Goal: Task Accomplishment & Management: Manage account settings

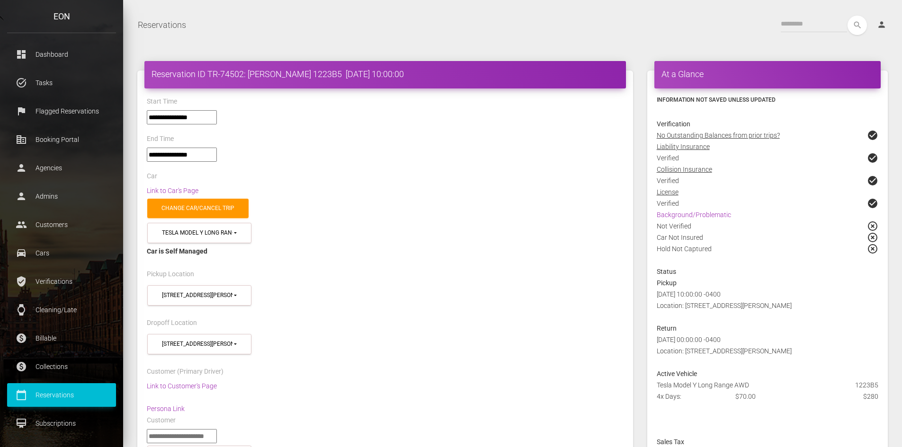
select select "*****"
select select
click at [685, 214] on link "Background/Problematic" at bounding box center [694, 215] width 74 height 8
click at [206, 206] on link "Change car/cancel trip" at bounding box center [197, 208] width 101 height 19
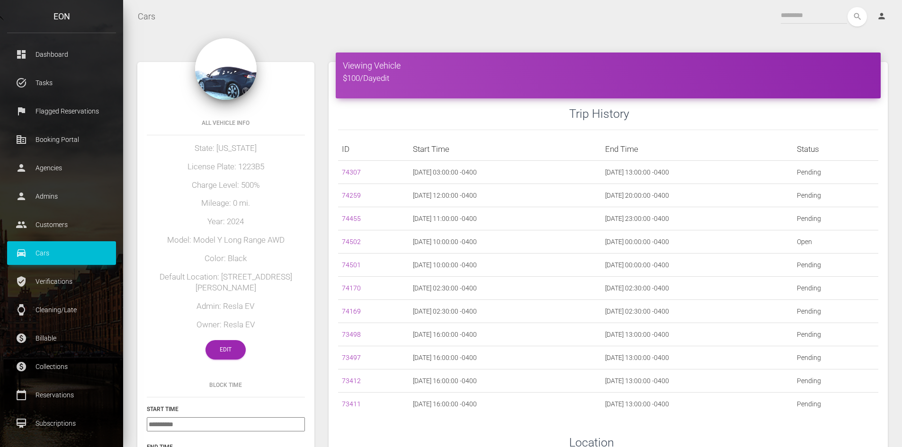
click at [41, 250] on p "Cars" at bounding box center [61, 253] width 95 height 14
drag, startPoint x: 41, startPoint y: 250, endPoint x: 281, endPoint y: 144, distance: 262.0
click at [43, 249] on p "Cars" at bounding box center [61, 253] width 95 height 14
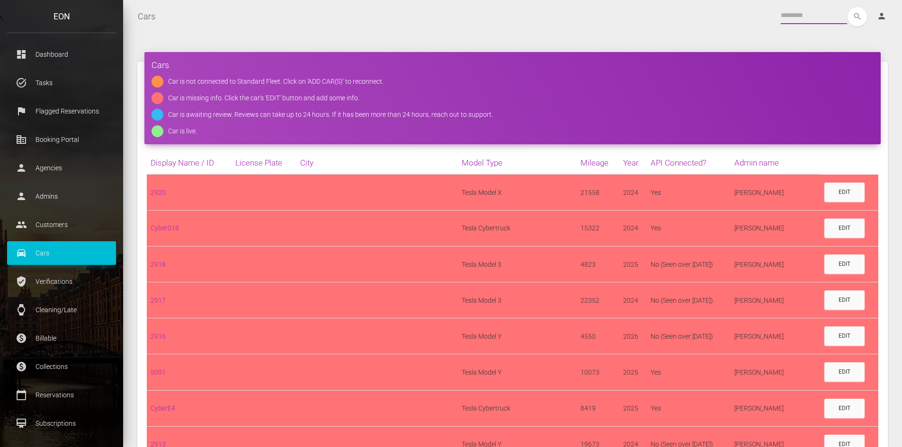
drag, startPoint x: 0, startPoint y: 0, endPoint x: 792, endPoint y: 16, distance: 791.9
click at [792, 16] on input "text" at bounding box center [814, 15] width 66 height 17
paste input "******"
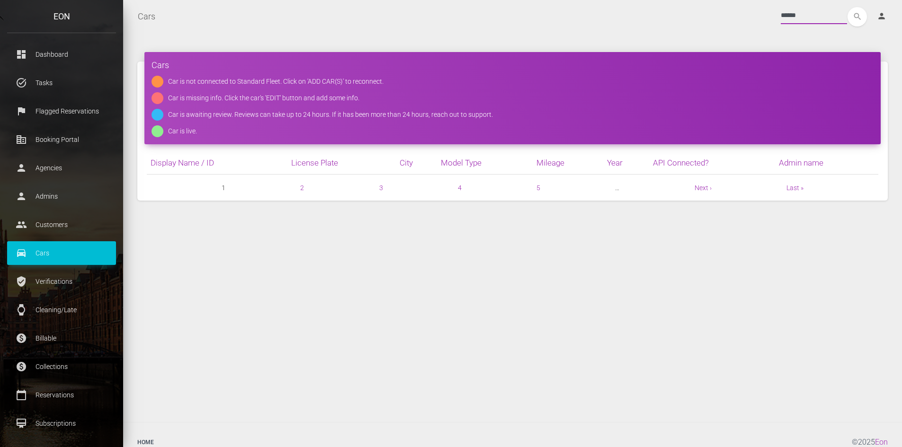
type input "******"
click at [848, 7] on button "search" at bounding box center [857, 16] width 19 height 19
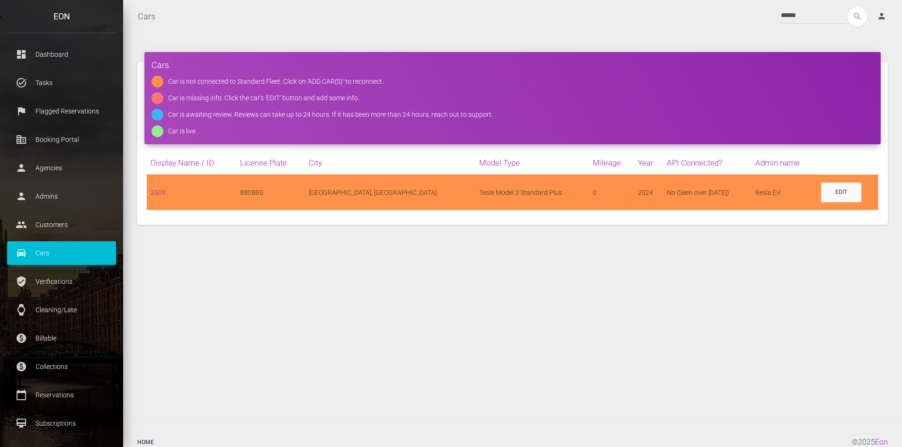
click at [155, 192] on link "2509" at bounding box center [158, 193] width 15 height 8
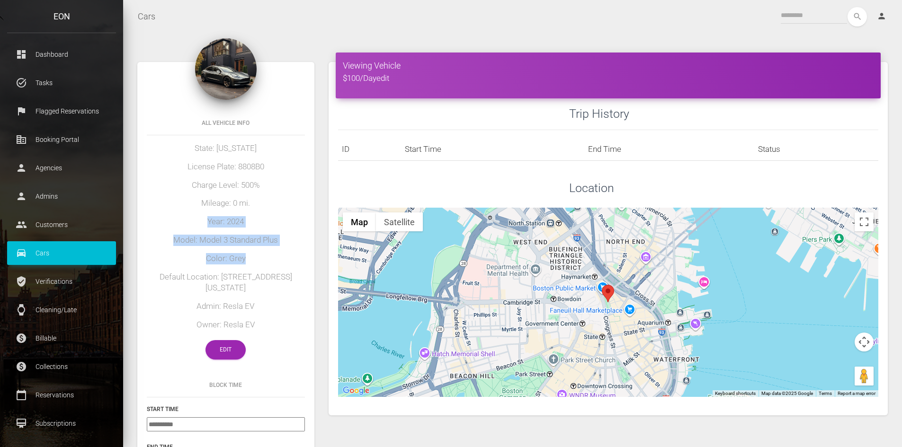
drag, startPoint x: 208, startPoint y: 221, endPoint x: 248, endPoint y: 251, distance: 50.3
click at [248, 251] on div "All Vehicle Info State: [US_STATE] License Plate: 8808B0 Charge Level: 500% Mil…" at bounding box center [225, 238] width 177 height 262
copy div "Year: 2024 Model: Model 3 Standard Plus Color: Grey"
click at [836, 155] on th "Status" at bounding box center [816, 149] width 124 height 23
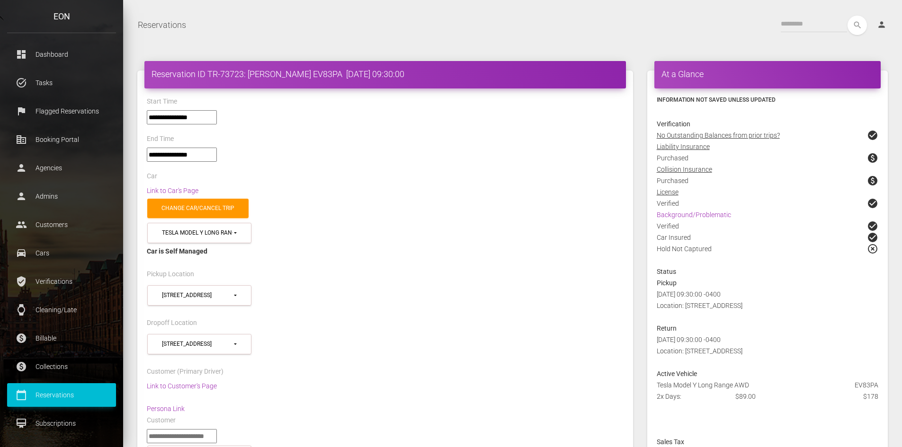
select select "*****"
select select
drag, startPoint x: 328, startPoint y: 74, endPoint x: 151, endPoint y: 77, distance: 176.6
click at [151, 77] on div "Reservation ID TR-73723: [PERSON_NAME] EV83PA [DATE] 09:30:00" at bounding box center [385, 74] width 482 height 27
copy h4 "Reservation ID TR-73723: [PERSON_NAME] EV83PA"
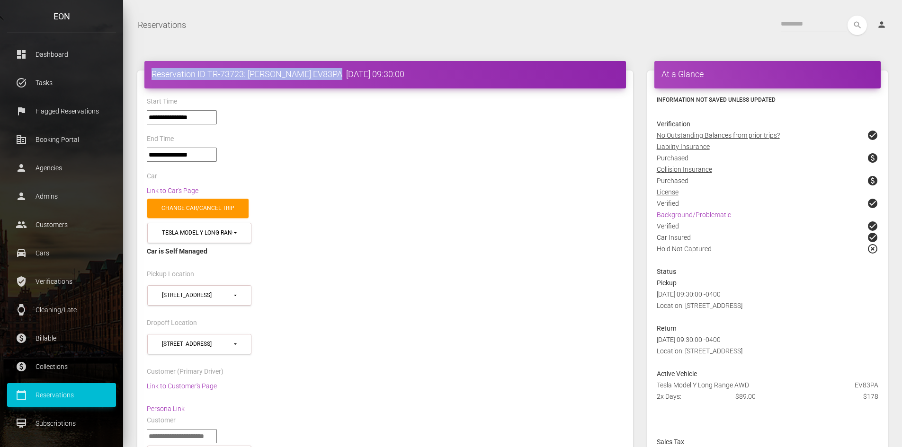
click at [279, 136] on div "End Time" at bounding box center [385, 140] width 491 height 15
drag, startPoint x: 243, startPoint y: 74, endPoint x: 222, endPoint y: 73, distance: 21.3
click at [222, 73] on h4 "Reservation ID TR-73723: [PERSON_NAME] EV83PA [DATE] 09:30:00" at bounding box center [385, 74] width 467 height 12
copy h4 "73723"
click at [455, 202] on div "Change car/cancel trip" at bounding box center [385, 209] width 491 height 24
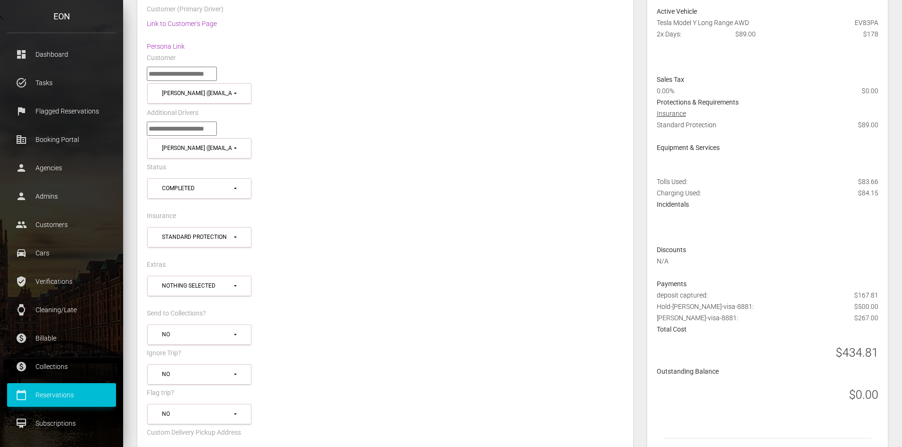
scroll to position [367, 0]
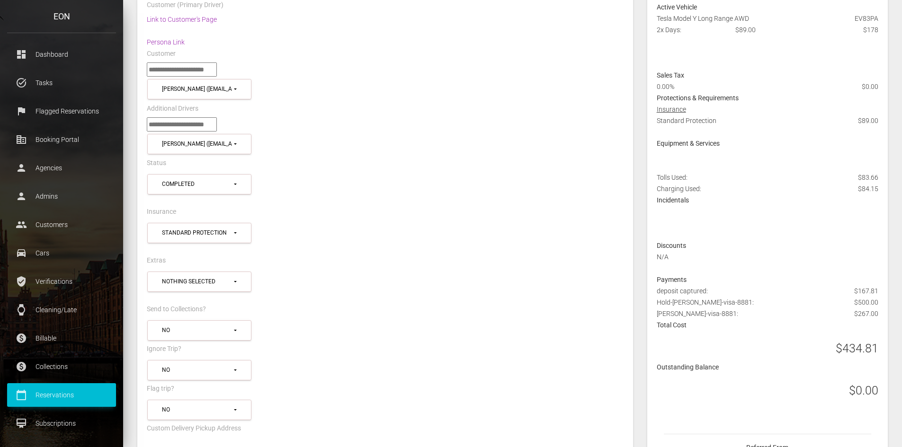
click at [814, 95] on div "Protections & Requirements" at bounding box center [768, 97] width 236 height 11
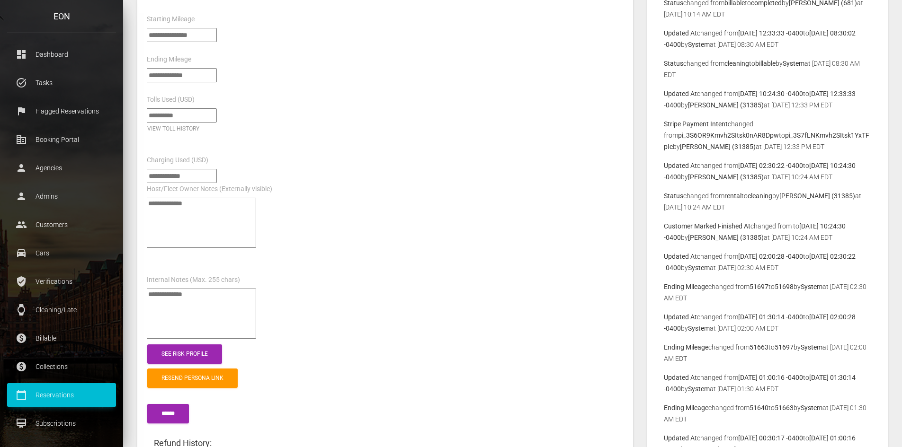
scroll to position [1279, 0]
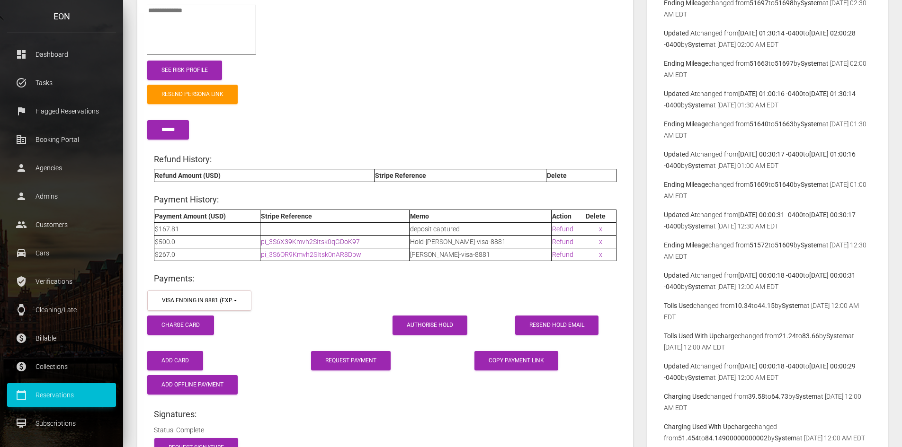
click at [313, 238] on link "pi_3S6X39Kmvh2SItsk0qGDoK97" at bounding box center [310, 242] width 99 height 8
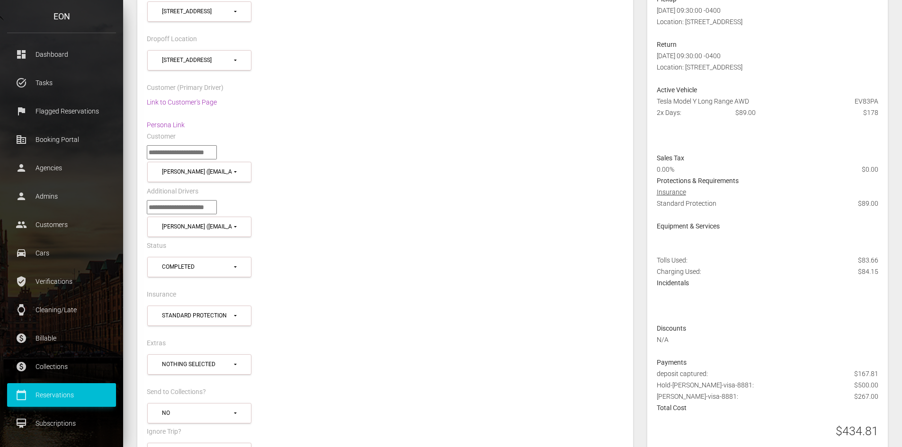
scroll to position [426, 0]
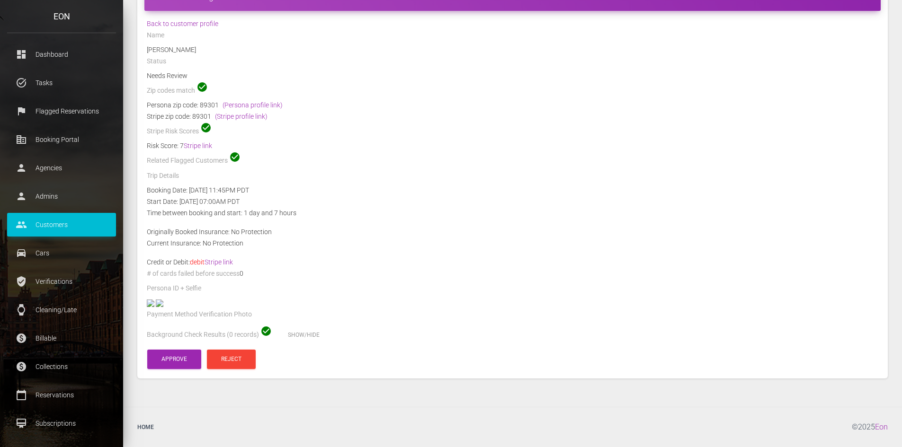
scroll to position [142, 0]
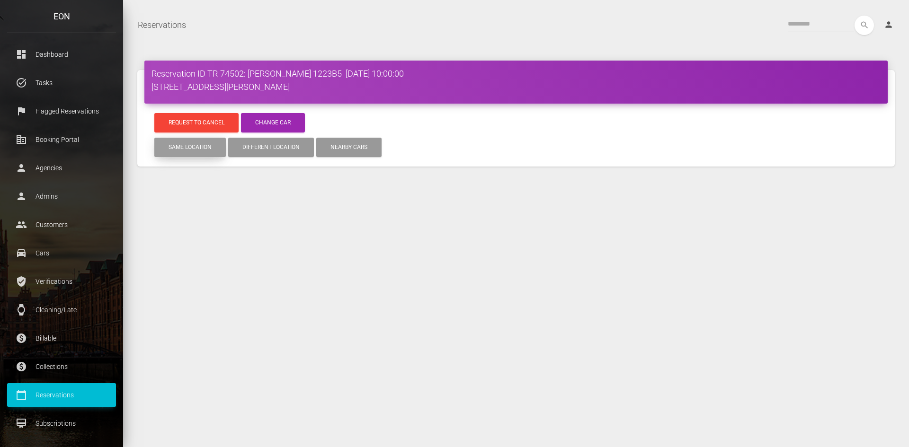
click at [187, 148] on button "Same location" at bounding box center [190, 147] width 72 height 19
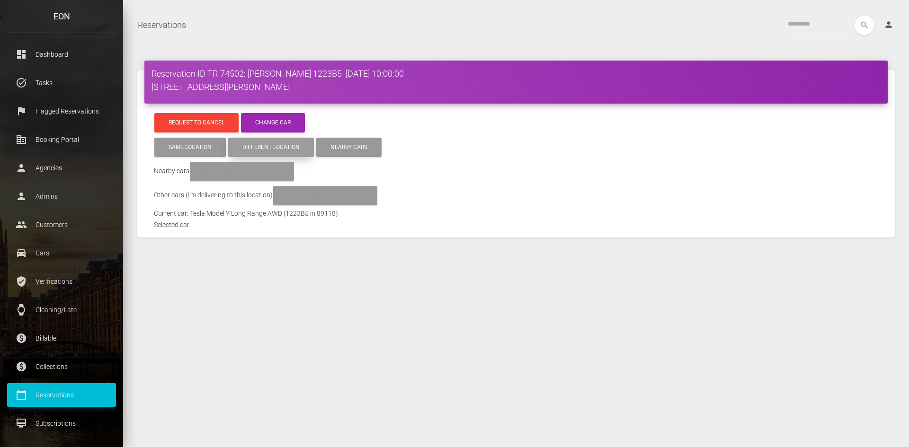
click at [260, 148] on button "Different location" at bounding box center [271, 147] width 86 height 19
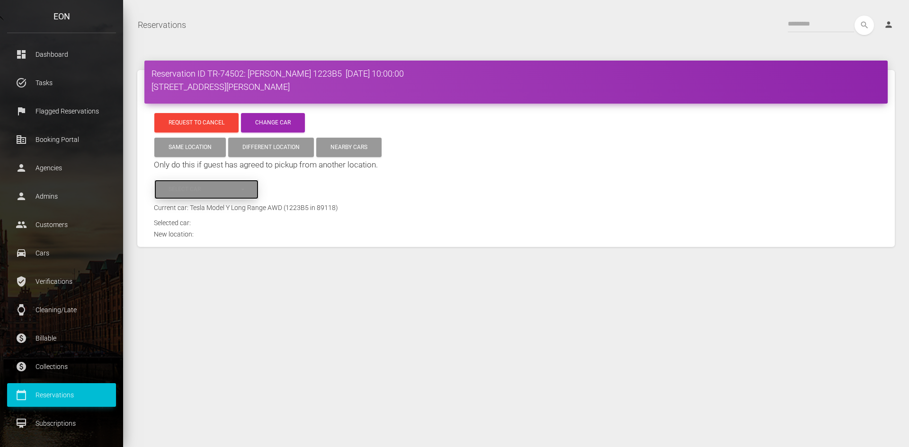
drag, startPoint x: 184, startPoint y: 183, endPoint x: 187, endPoint y: 193, distance: 10.9
click at [184, 183] on button "Select car" at bounding box center [206, 189] width 104 height 19
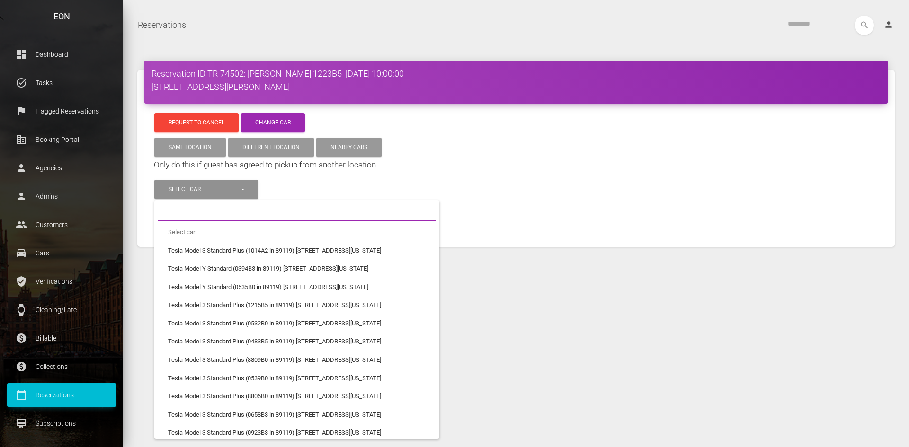
paste input "******"
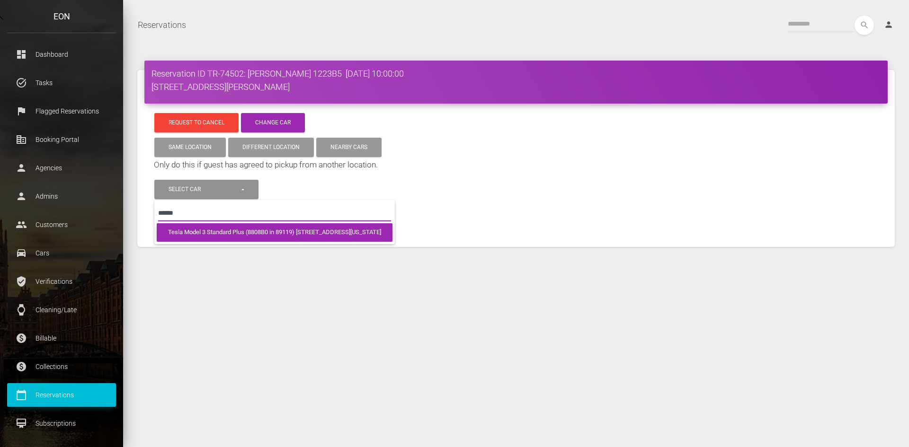
type input "******"
click at [210, 233] on span "Tesla Model 3 Standard Plus (8808B0 in 89119) 3770 S Maryland Pkwy" at bounding box center [274, 232] width 213 height 9
select select "****"
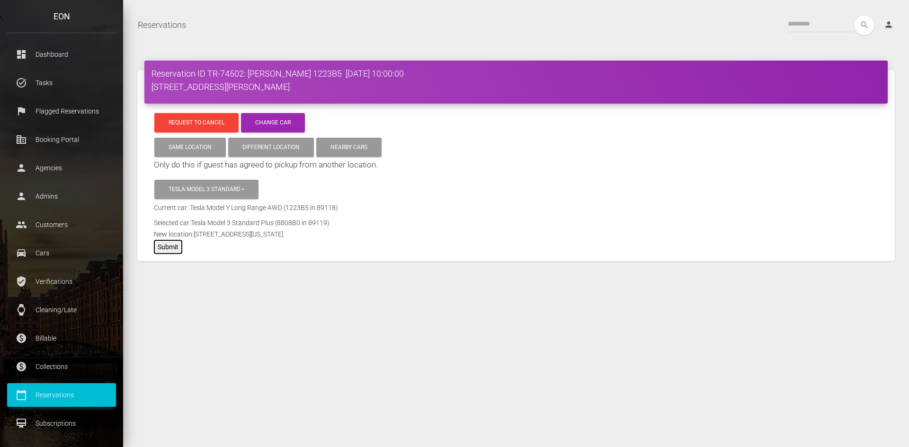
click at [175, 249] on button "Submit" at bounding box center [168, 247] width 28 height 14
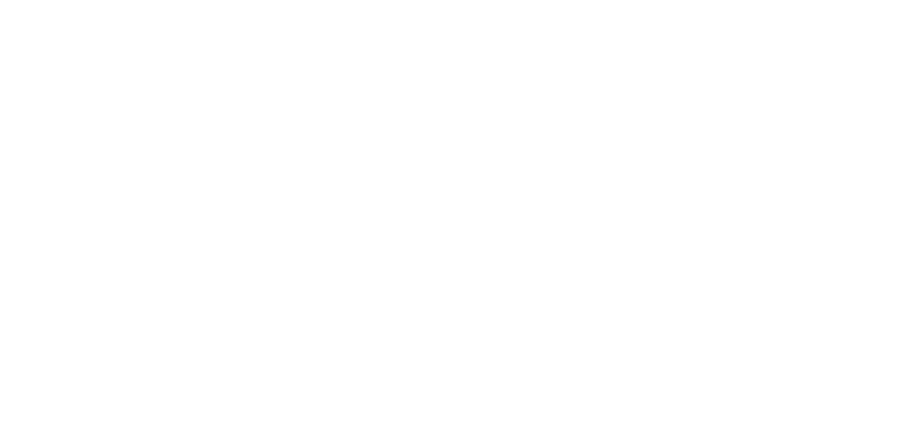
select select "*****"
select select
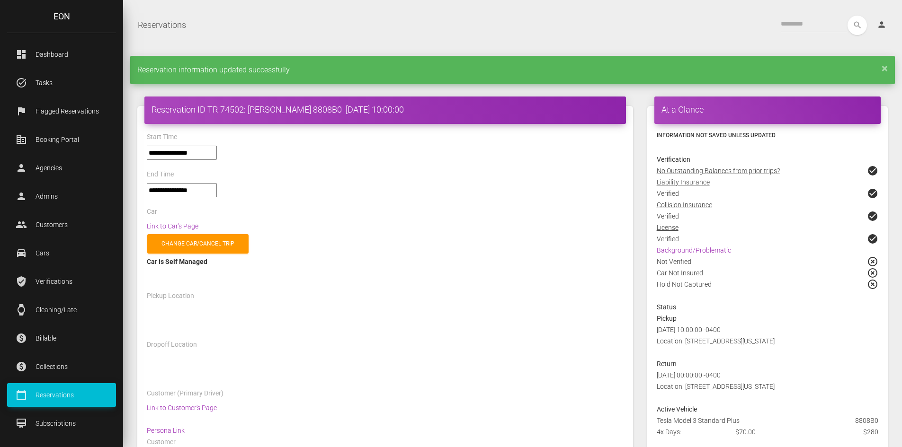
select select "*****"
select select
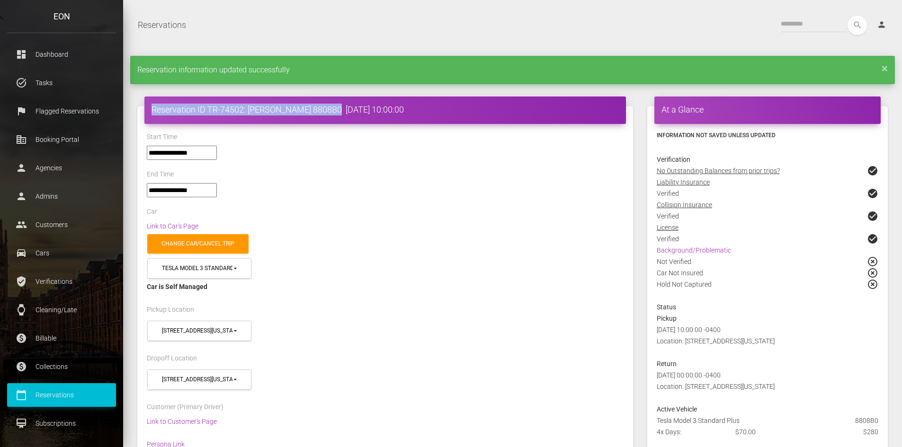
drag, startPoint x: 331, startPoint y: 107, endPoint x: 152, endPoint y: 108, distance: 179.5
click at [152, 108] on h4 "Reservation ID TR-74502: Michael Boyle 8808B0 2025-09-19 10:00:00" at bounding box center [385, 110] width 467 height 12
copy h4 "Reservation ID TR-74502: Michael Boyle 8808B0"
click at [307, 149] on div "**********" at bounding box center [385, 157] width 491 height 23
drag, startPoint x: 331, startPoint y: 108, endPoint x: 151, endPoint y: 114, distance: 181.0
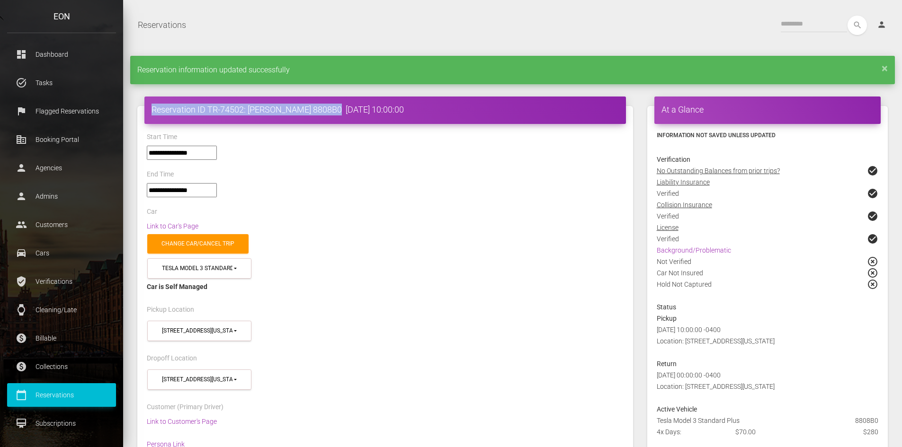
click at [151, 114] on div "Reservation ID TR-74502: Michael Boyle 8808B0 2025-09-19 10:00:00" at bounding box center [385, 110] width 482 height 27
copy h4 "Reservation ID TR-74502: Michael Boyle 8808B0"
click at [888, 69] on div "Reservation information updated successfully ×" at bounding box center [512, 70] width 765 height 28
click at [885, 70] on link "×" at bounding box center [885, 68] width 6 height 6
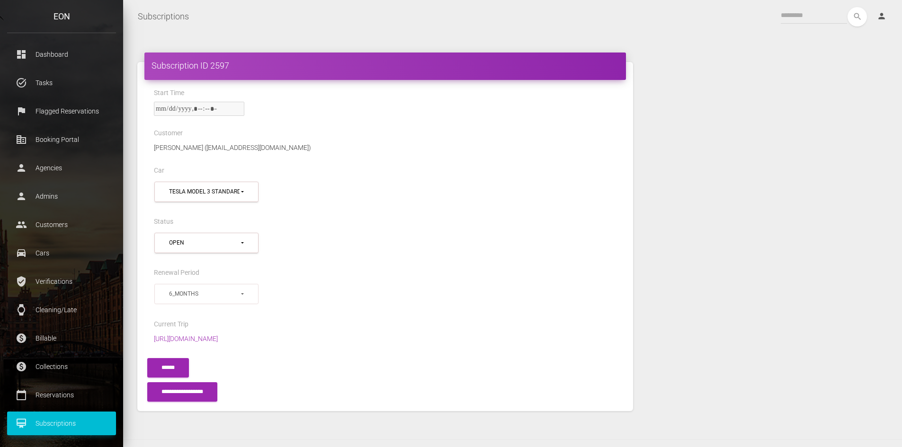
select select "***"
